Goal: Navigation & Orientation: Find specific page/section

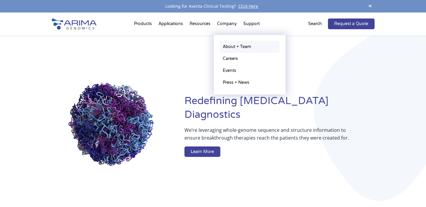
click at [230, 44] on link "About + Team" at bounding box center [250, 47] width 60 height 12
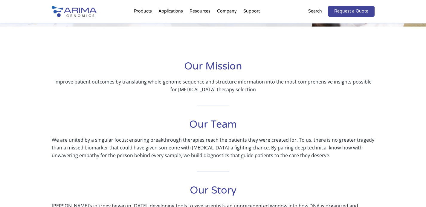
scroll to position [120, 0]
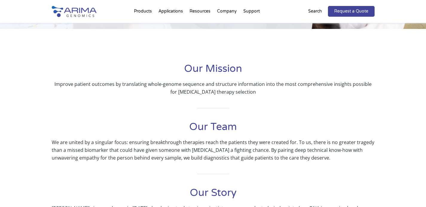
click at [74, 10] on img at bounding box center [74, 11] width 45 height 11
